Goal: Obtain resource: Obtain resource

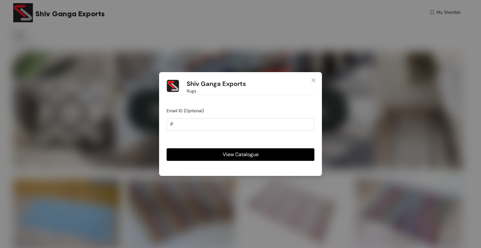
click at [235, 157] on span "View Catalogue" at bounding box center [241, 154] width 36 height 8
click at [215, 124] on input "P" at bounding box center [241, 124] width 148 height 13
type input "[PERSON_NAME][EMAIL_ADDRESS][PERSON_NAME][DOMAIN_NAME]"
click at [230, 152] on span "View Catalogue" at bounding box center [241, 154] width 36 height 8
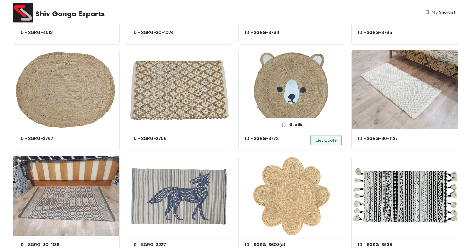
scroll to position [564, 0]
